Goal: Task Accomplishment & Management: Manage account settings

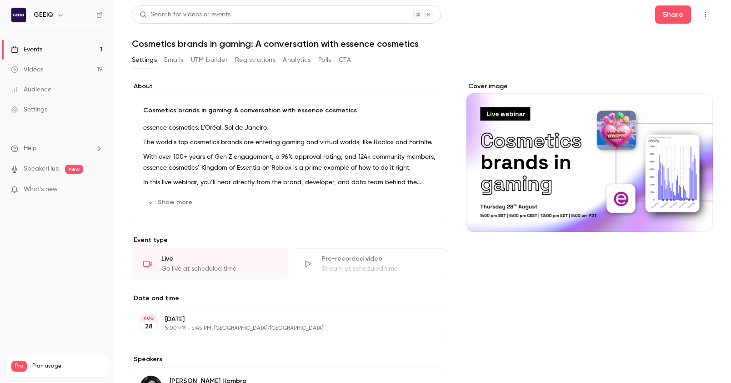
click at [197, 208] on div "Show more Edit" at bounding box center [290, 202] width 294 height 15
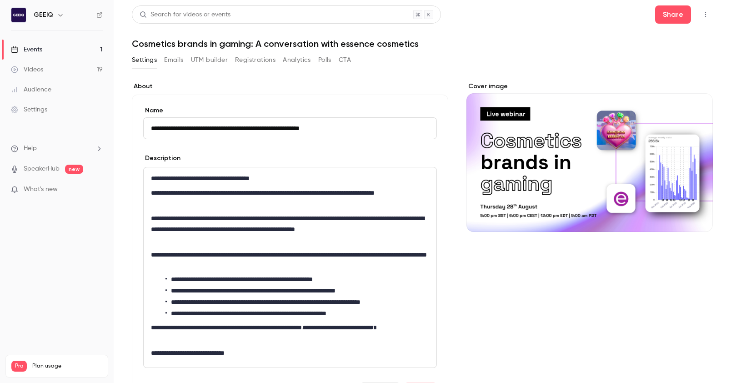
click at [249, 57] on button "Registrations" at bounding box center [255, 60] width 40 height 15
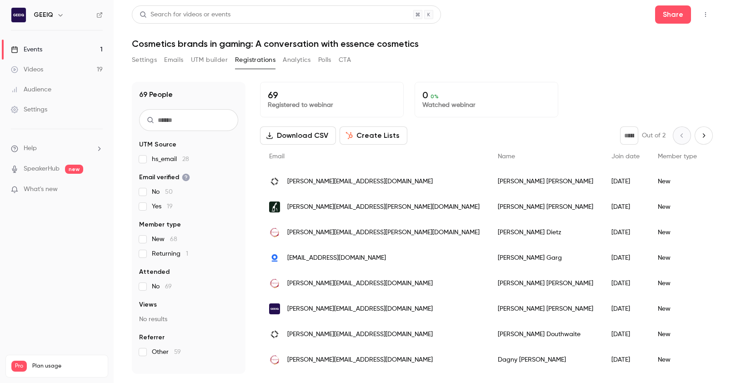
click at [423, 127] on div "Download CSV Create Lists * Out of 2" at bounding box center [486, 135] width 453 height 18
click at [423, 129] on div "Download CSV Create Lists * Out of 2" at bounding box center [486, 135] width 453 height 18
click at [423, 50] on div "Search for videos or events Share Cosmetics brands in gaming: A conversation wi…" at bounding box center [422, 189] width 581 height 368
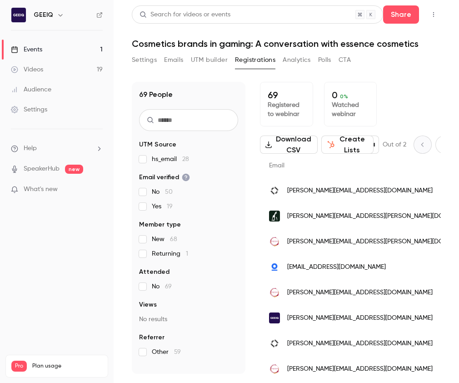
click at [407, 100] on div "69 Registered to webinar 0 0 % Watched webinar" at bounding box center [350, 104] width 181 height 45
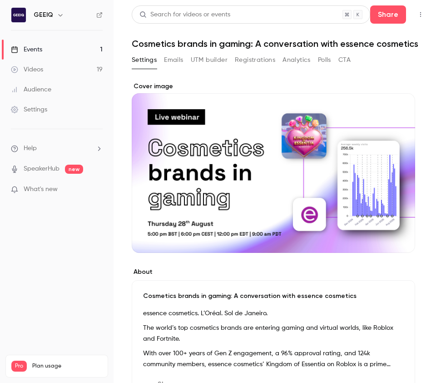
click at [252, 60] on button "Registrations" at bounding box center [255, 60] width 40 height 15
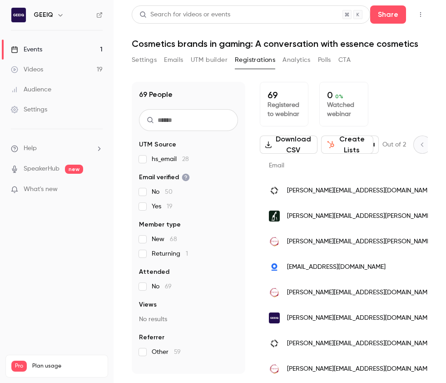
click at [174, 61] on button "Emails" at bounding box center [173, 60] width 19 height 15
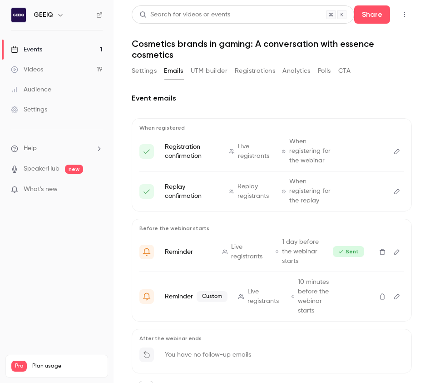
click at [217, 82] on div "Event emails When registered Registration confirmation Live registrants When re…" at bounding box center [272, 251] width 280 height 339
click at [218, 97] on h2 "Event emails" at bounding box center [272, 98] width 280 height 11
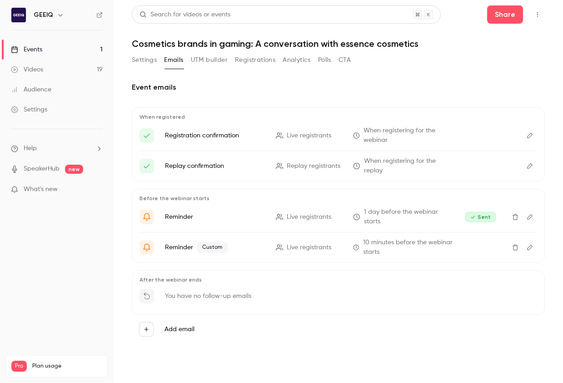
click at [139, 56] on button "Settings" at bounding box center [144, 60] width 25 height 15
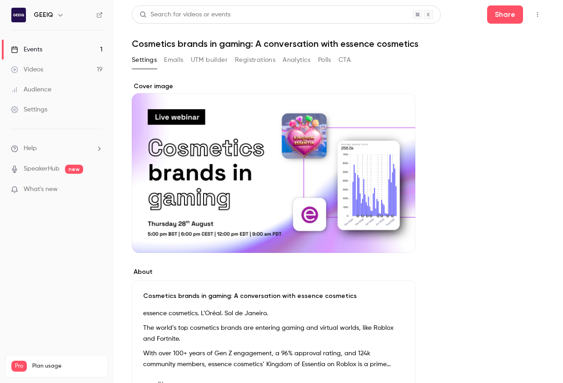
click at [262, 59] on button "Registrations" at bounding box center [255, 60] width 40 height 15
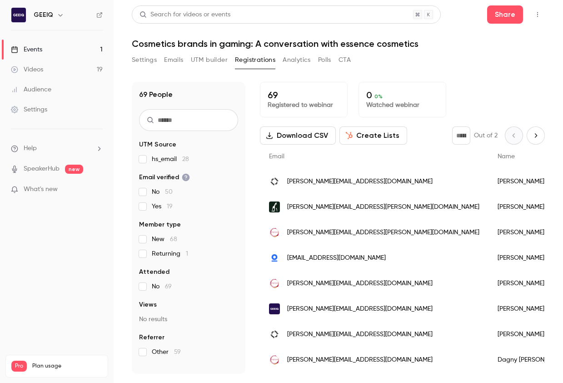
click at [140, 61] on button "Settings" at bounding box center [144, 60] width 25 height 15
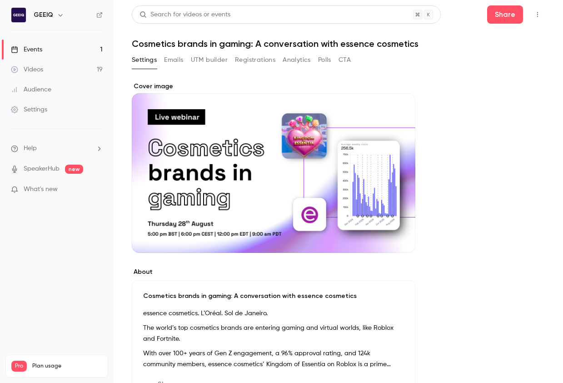
click at [542, 12] on button "button" at bounding box center [537, 14] width 15 height 15
click at [385, 103] on div at bounding box center [281, 191] width 563 height 383
click at [534, 15] on icon "button" at bounding box center [537, 14] width 7 height 6
click at [468, 85] on div "Invite to Studio" at bounding box center [502, 84] width 72 height 9
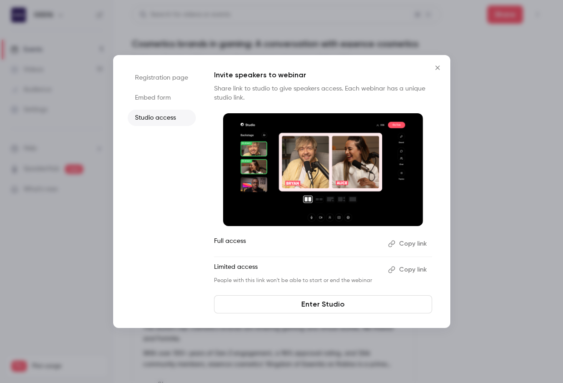
click at [406, 243] on button "Copy link" at bounding box center [408, 243] width 48 height 15
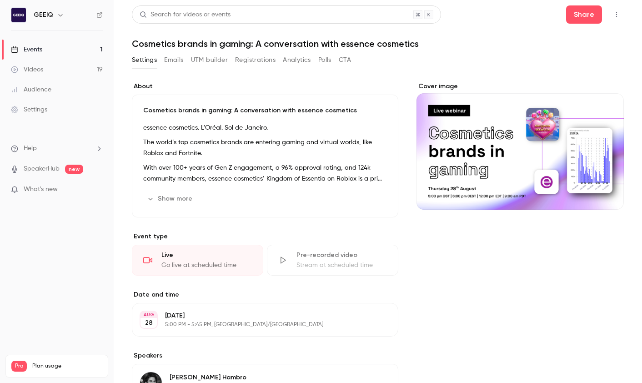
click at [563, 18] on button "Share" at bounding box center [584, 14] width 36 height 18
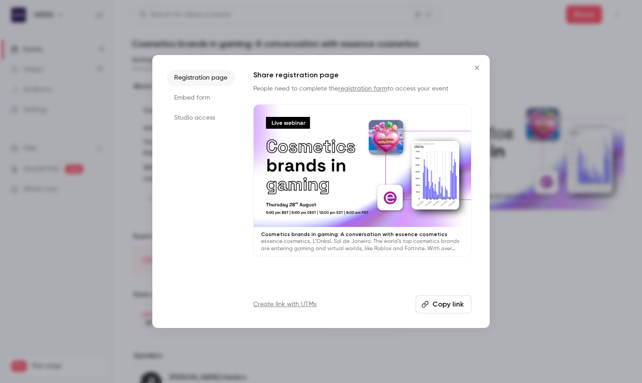
click at [563, 17] on div at bounding box center [321, 191] width 642 height 383
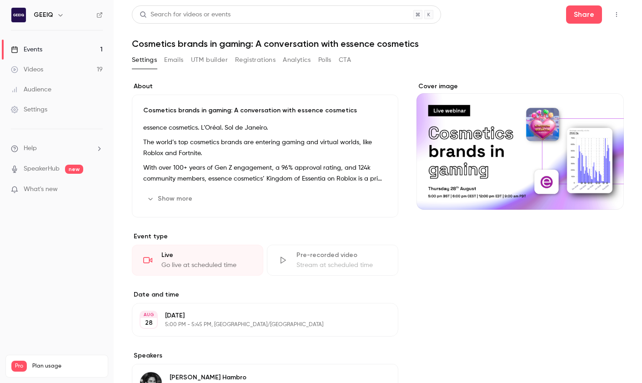
click at [563, 12] on main "Search for videos or events Share Cosmetics brands in gaming: A conversation wi…" at bounding box center [378, 191] width 528 height 383
click at [563, 13] on icon "button" at bounding box center [616, 14] width 7 height 6
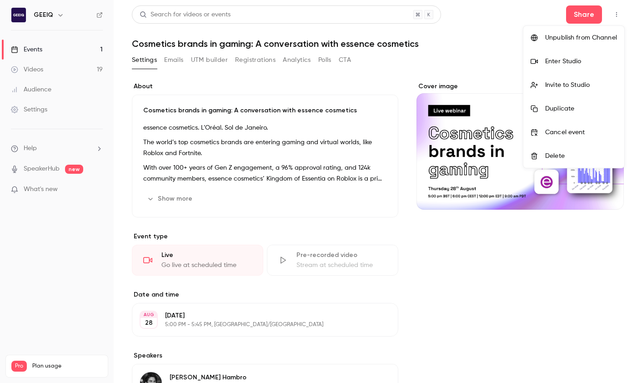
click at [563, 62] on div "Enter Studio" at bounding box center [581, 61] width 72 height 9
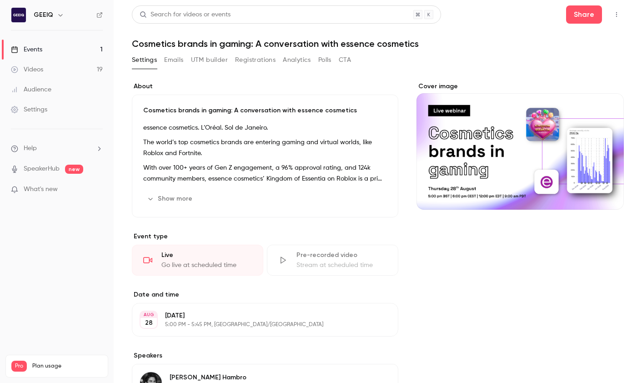
click at [563, 16] on icon "button" at bounding box center [616, 14] width 7 height 6
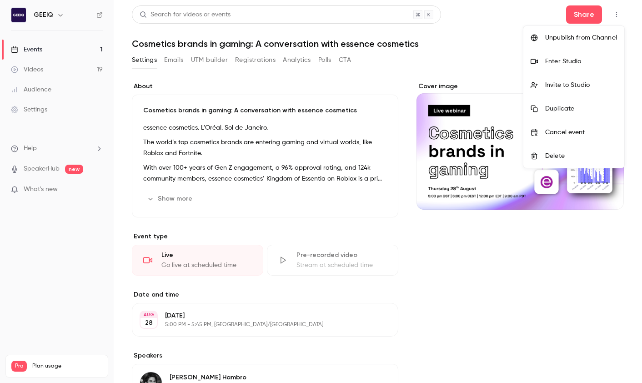
click at [255, 95] on div at bounding box center [321, 191] width 642 height 383
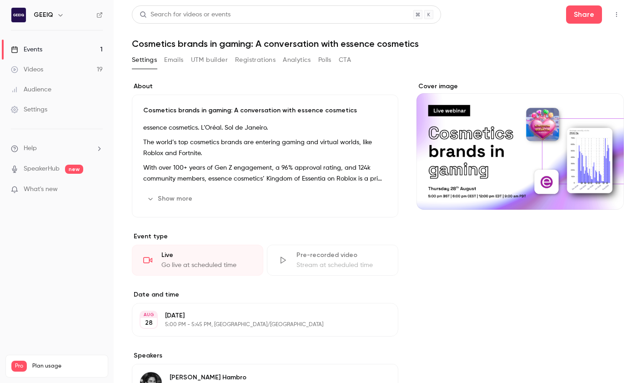
click at [46, 17] on h6 "GEEIQ" at bounding box center [44, 14] width 20 height 9
drag, startPoint x: 66, startPoint y: 14, endPoint x: 60, endPoint y: 15, distance: 5.6
click at [63, 15] on div "GEEIQ" at bounding box center [61, 15] width 55 height 11
click at [60, 15] on icon "button" at bounding box center [60, 14] width 7 height 7
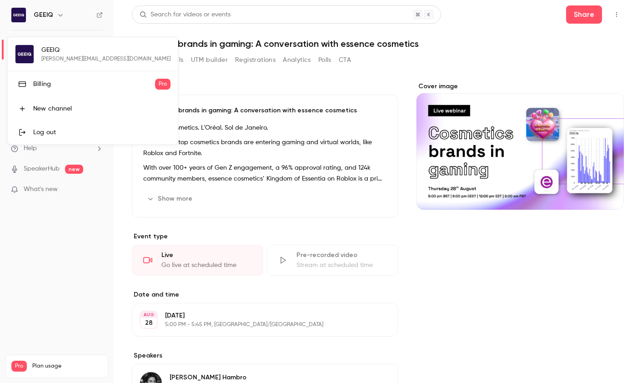
click at [50, 54] on div "GEEIQ giovanna@geeiq.com Billing Pro New channel Log out" at bounding box center [93, 90] width 170 height 107
click at [25, 56] on div "GEEIQ giovanna@geeiq.com Billing Pro New channel Log out" at bounding box center [93, 90] width 170 height 107
click at [316, 195] on div at bounding box center [321, 191] width 642 height 383
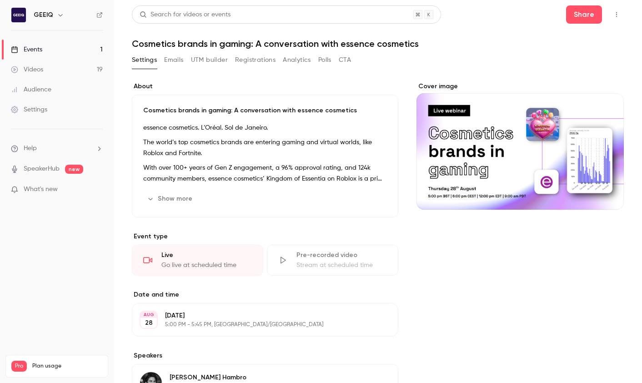
click at [43, 11] on h6 "GEEIQ" at bounding box center [44, 14] width 20 height 9
click at [21, 14] on img at bounding box center [18, 15] width 15 height 15
click at [40, 16] on h6 "GEEIQ" at bounding box center [44, 14] width 20 height 9
click at [63, 15] on icon "button" at bounding box center [60, 14] width 7 height 7
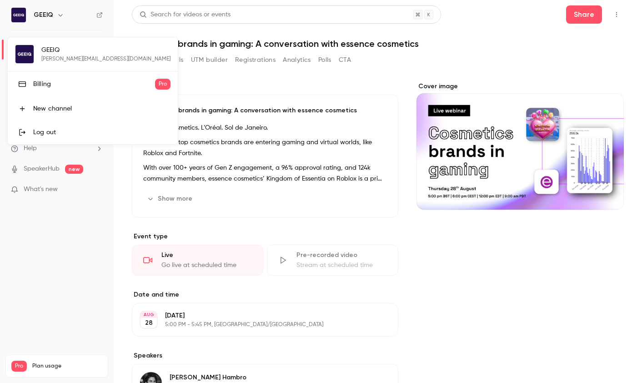
drag, startPoint x: 95, startPoint y: 14, endPoint x: 102, endPoint y: 15, distance: 6.5
click at [96, 14] on div at bounding box center [321, 191] width 642 height 383
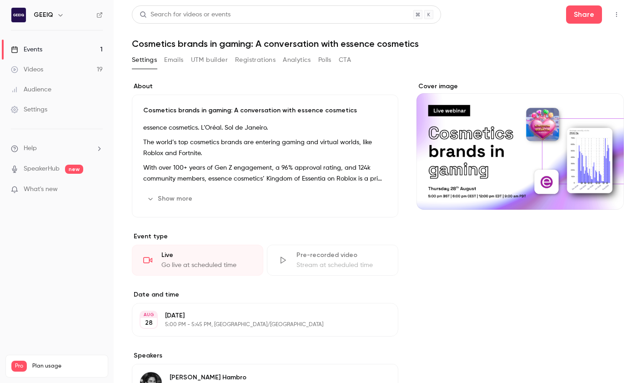
click at [102, 15] on icon at bounding box center [99, 15] width 6 height 6
click at [74, 62] on link "Videos 19" at bounding box center [57, 70] width 114 height 20
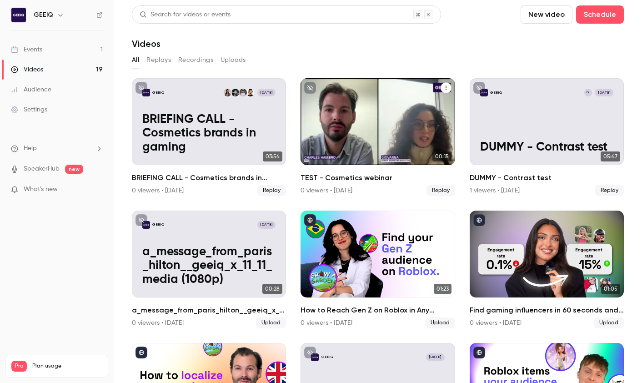
click at [445, 86] on icon "TEST - Cosmetics webinar" at bounding box center [445, 87] width 5 height 5
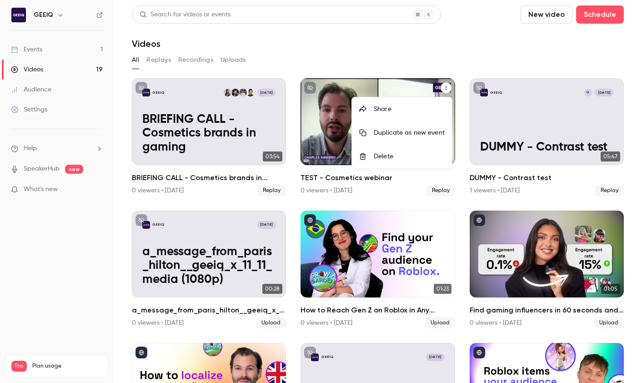
click at [397, 153] on div "Delete" at bounding box center [409, 156] width 71 height 9
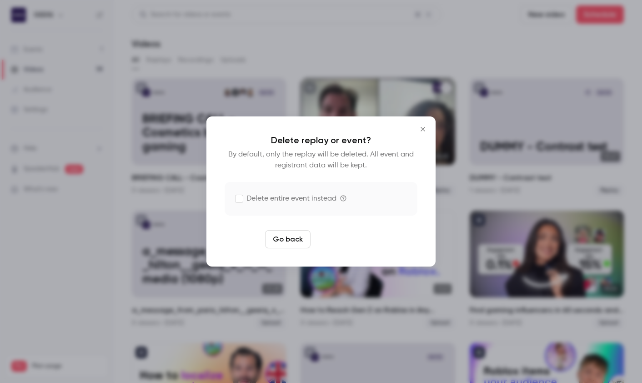
click at [345, 239] on button "Delete replay" at bounding box center [345, 239] width 63 height 18
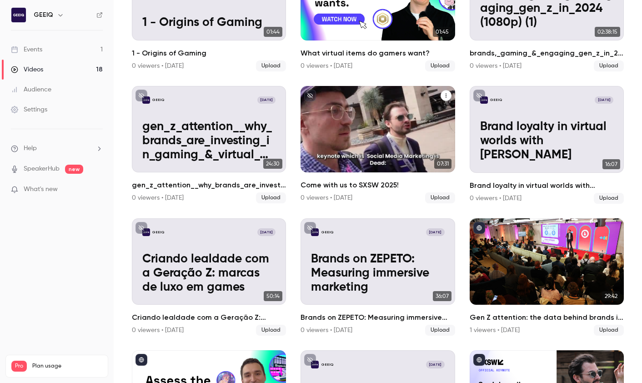
scroll to position [392, 0]
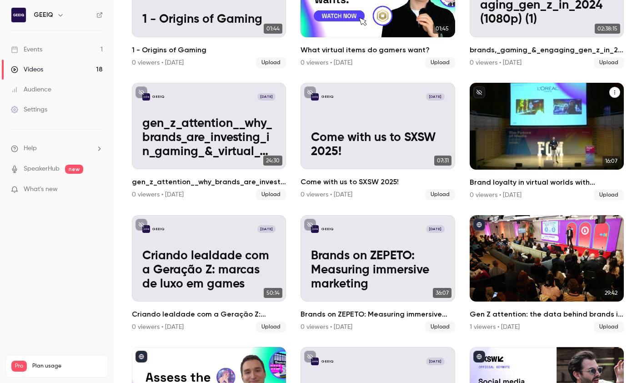
click at [563, 149] on p "Brand loyalty in virtual worlds with Craig Tattersall" at bounding box center [547, 138] width 134 height 42
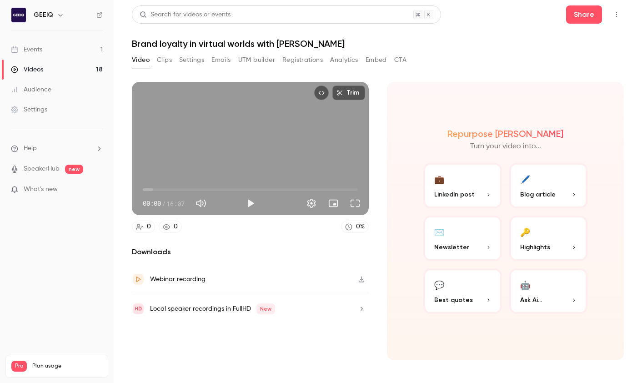
click at [563, 15] on button "Top Bar Actions" at bounding box center [616, 14] width 15 height 15
click at [563, 34] on div "Publish on Channel" at bounding box center [581, 37] width 71 height 9
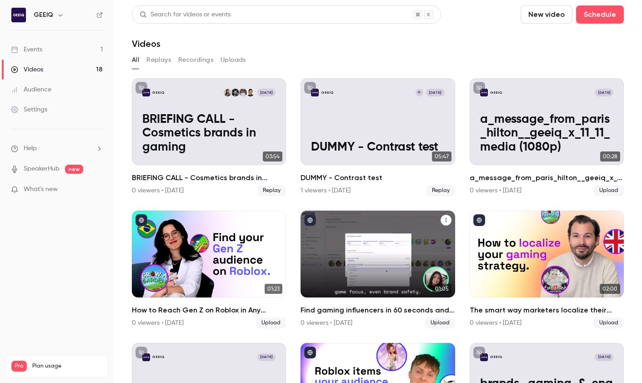
click at [433, 322] on span "Upload" at bounding box center [440, 322] width 30 height 11
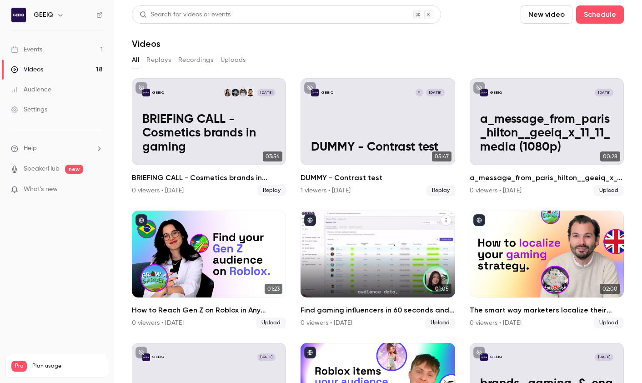
click at [442, 325] on span "Upload" at bounding box center [440, 322] width 30 height 11
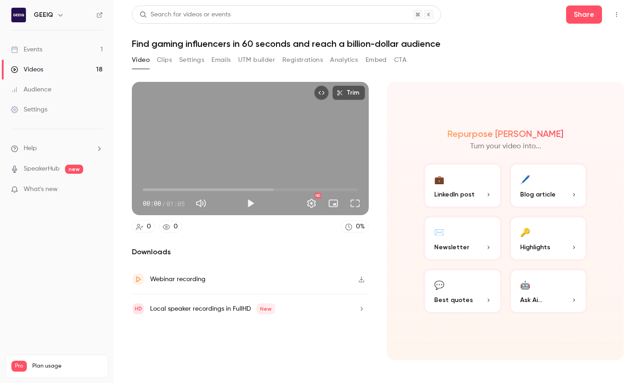
click at [563, 20] on button "Top Bar Actions" at bounding box center [616, 14] width 15 height 15
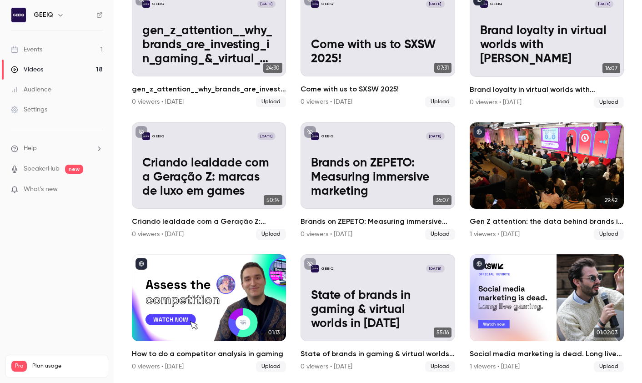
scroll to position [483, 0]
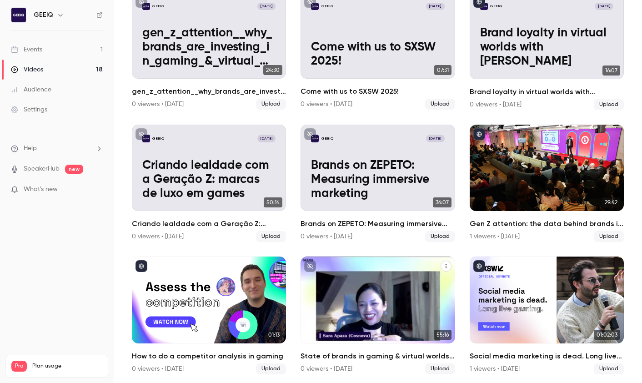
click at [435, 370] on span "Upload" at bounding box center [440, 368] width 30 height 11
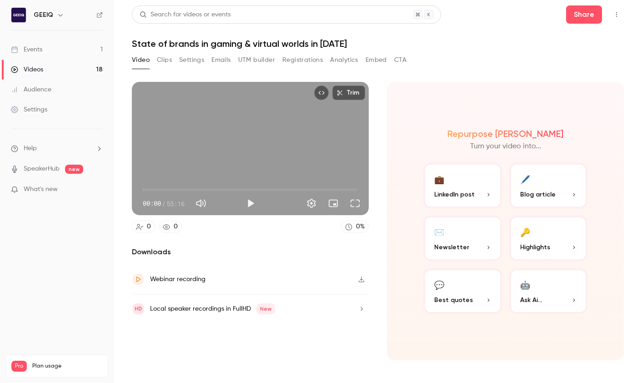
click at [563, 15] on icon "Top Bar Actions" at bounding box center [616, 14] width 7 height 6
click at [563, 15] on div at bounding box center [321, 191] width 642 height 383
click at [563, 10] on button "Top Bar Actions" at bounding box center [616, 14] width 15 height 15
click at [141, 60] on div at bounding box center [321, 191] width 642 height 383
click at [164, 57] on button "Clips" at bounding box center [164, 60] width 15 height 15
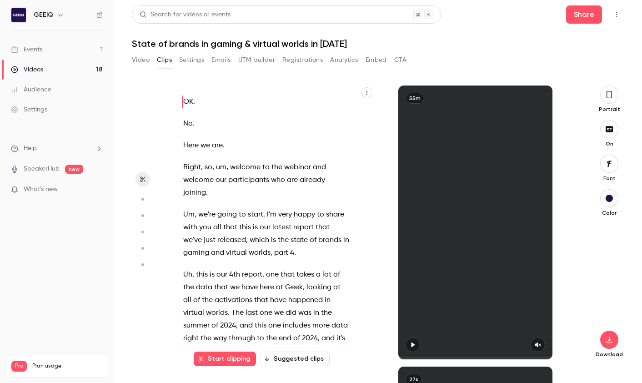
click at [185, 57] on button "Settings" at bounding box center [191, 60] width 25 height 15
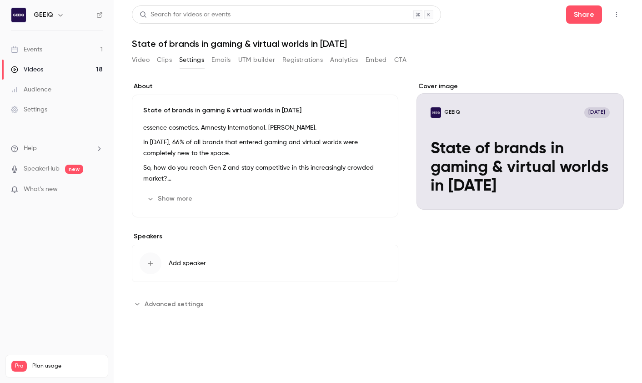
click at [144, 58] on button "Video" at bounding box center [141, 60] width 18 height 15
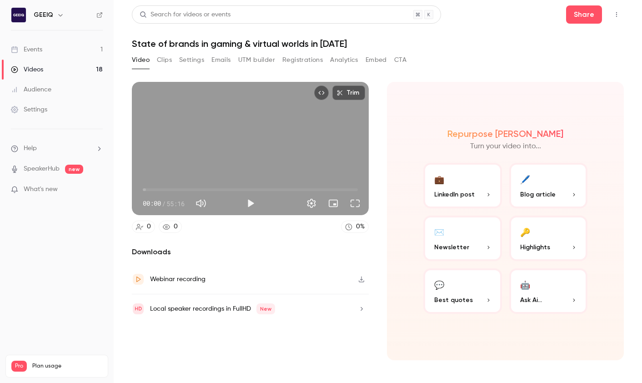
click at [163, 58] on button "Clips" at bounding box center [164, 60] width 15 height 15
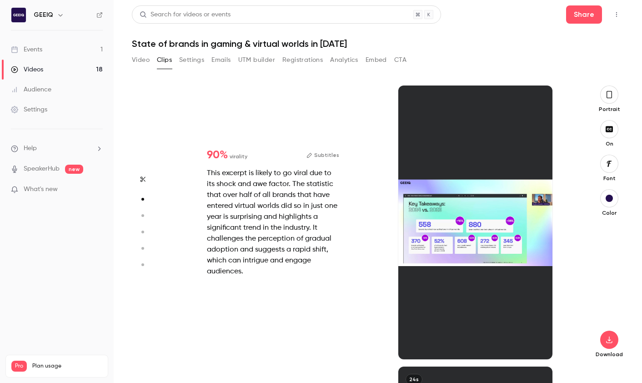
type input "*"
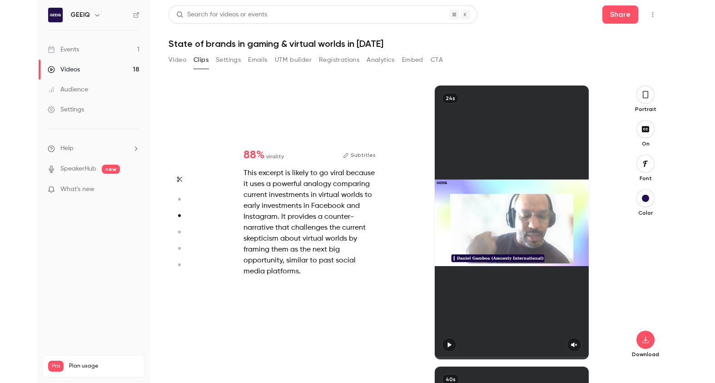
scroll to position [562, 0]
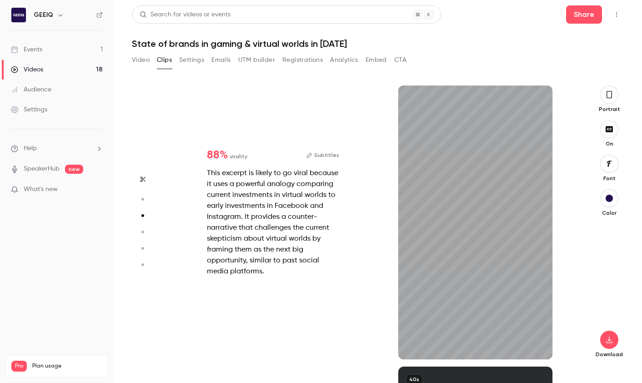
type input "***"
click at [194, 61] on button "Settings" at bounding box center [191, 60] width 25 height 15
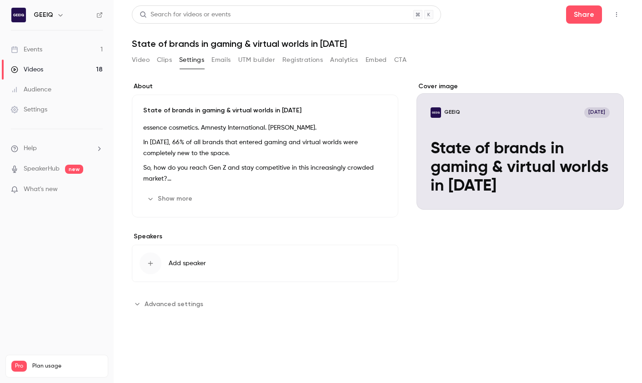
click at [40, 14] on h6 "GEEIQ" at bounding box center [44, 14] width 20 height 9
click at [45, 46] on link "Events 1" at bounding box center [57, 50] width 114 height 20
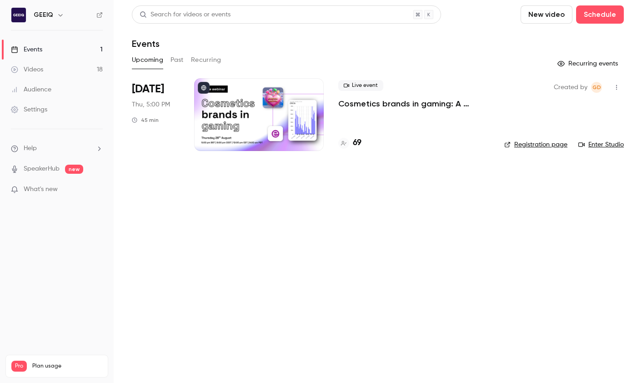
click at [245, 105] on div at bounding box center [259, 114] width 130 height 73
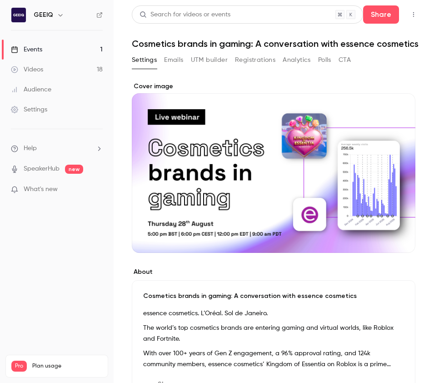
click at [413, 10] on button "button" at bounding box center [413, 14] width 15 height 15
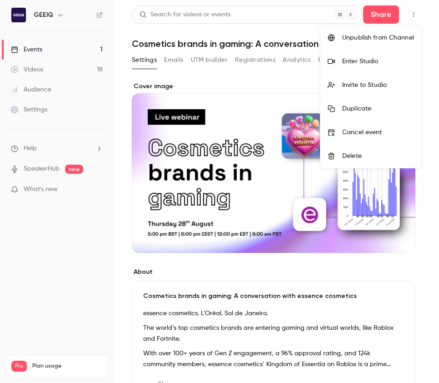
click at [341, 65] on li "Enter Studio" at bounding box center [370, 62] width 101 height 24
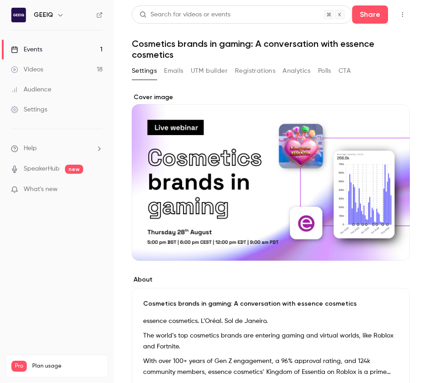
click at [180, 69] on button "Emails" at bounding box center [173, 71] width 19 height 15
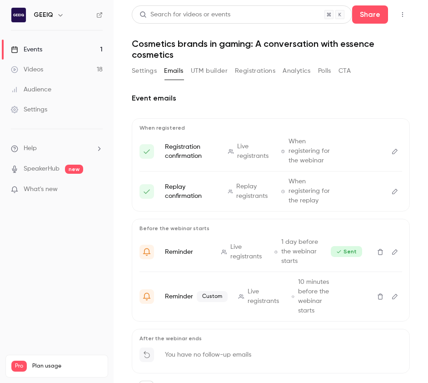
click at [245, 70] on button "Registrations" at bounding box center [255, 71] width 40 height 15
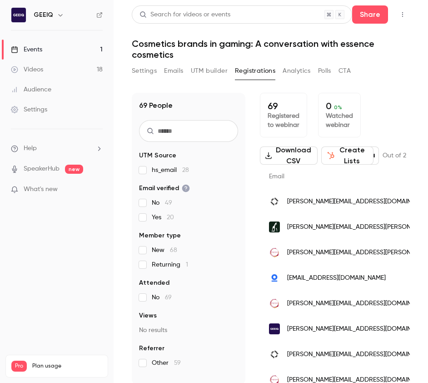
click at [383, 82] on div "69 People UTM Source hs_email 28 Email verified No 49 Yes 20 Member type New 68…" at bounding box center [271, 233] width 278 height 303
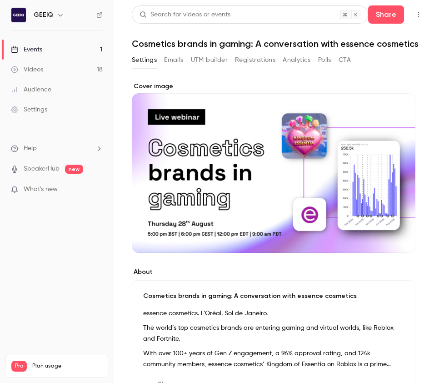
click at [419, 16] on icon "button" at bounding box center [418, 14] width 1 height 5
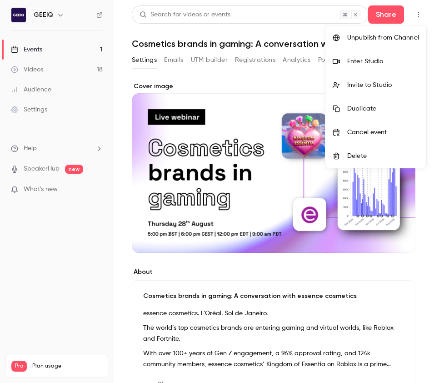
click at [375, 66] on li "Enter Studio" at bounding box center [375, 62] width 101 height 24
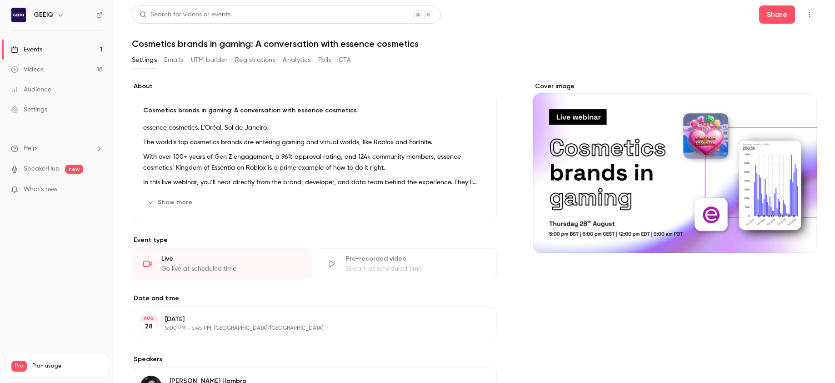
click at [263, 63] on button "Registrations" at bounding box center [255, 60] width 40 height 15
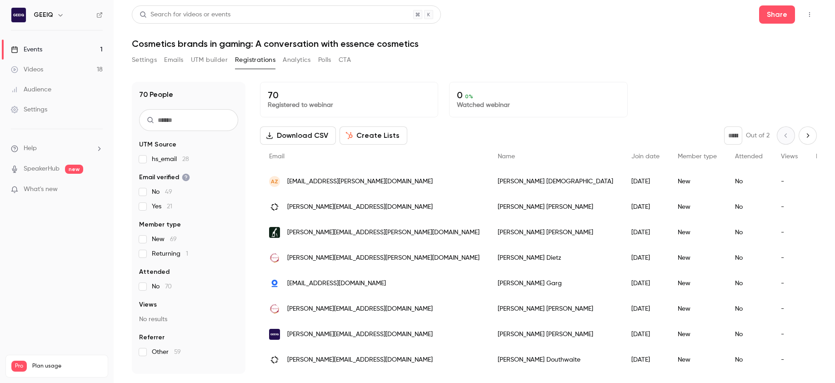
click at [141, 55] on button "Settings" at bounding box center [144, 60] width 25 height 15
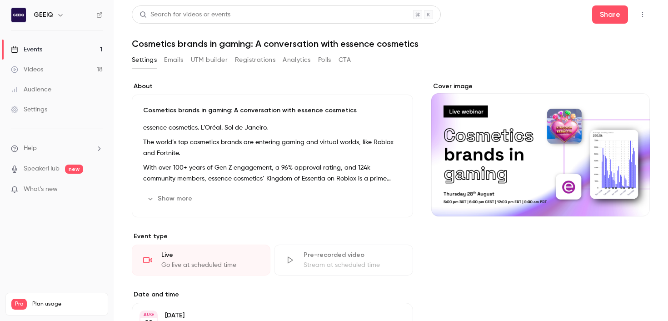
click at [642, 12] on icon "button" at bounding box center [642, 14] width 1 height 5
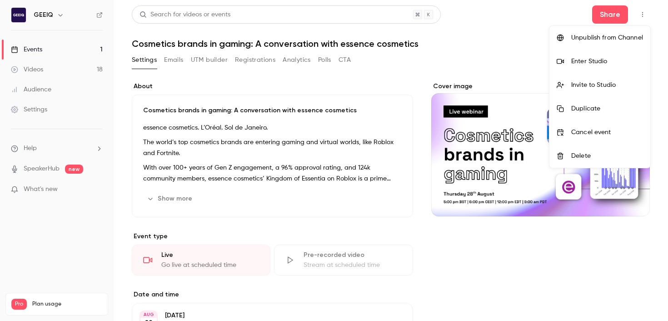
click at [582, 58] on div "Enter Studio" at bounding box center [607, 61] width 72 height 9
